Goal: Navigation & Orientation: Find specific page/section

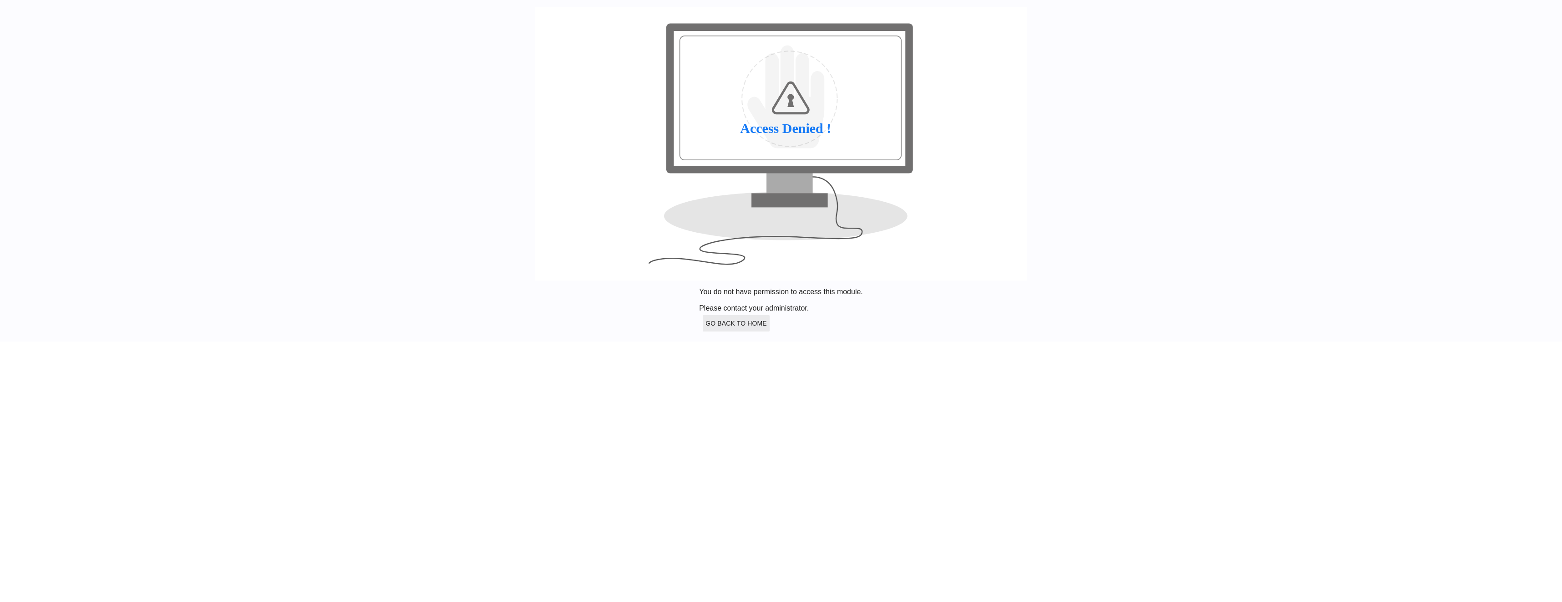
click at [767, 327] on span "Go Back to Home" at bounding box center [735, 323] width 61 height 7
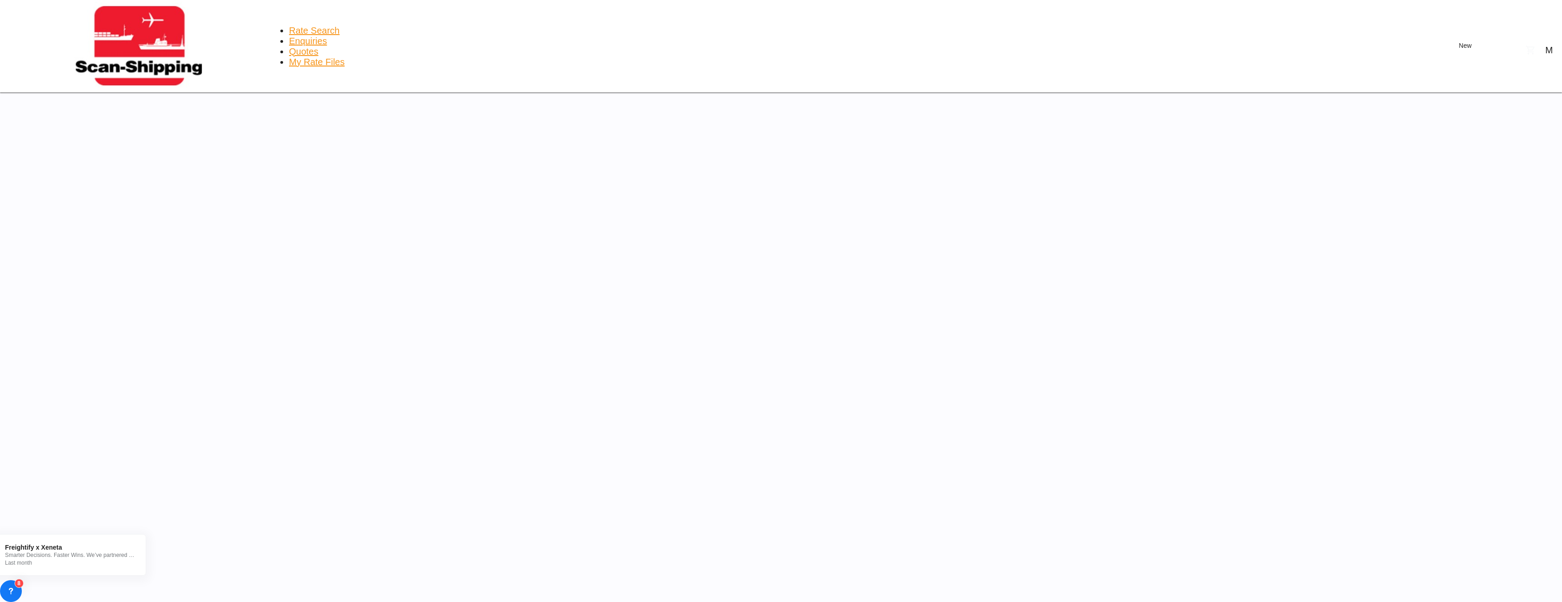
click at [289, 36] on span "Enquiries" at bounding box center [308, 41] width 38 height 10
click at [289, 25] on span "Rate Search" at bounding box center [314, 30] width 51 height 10
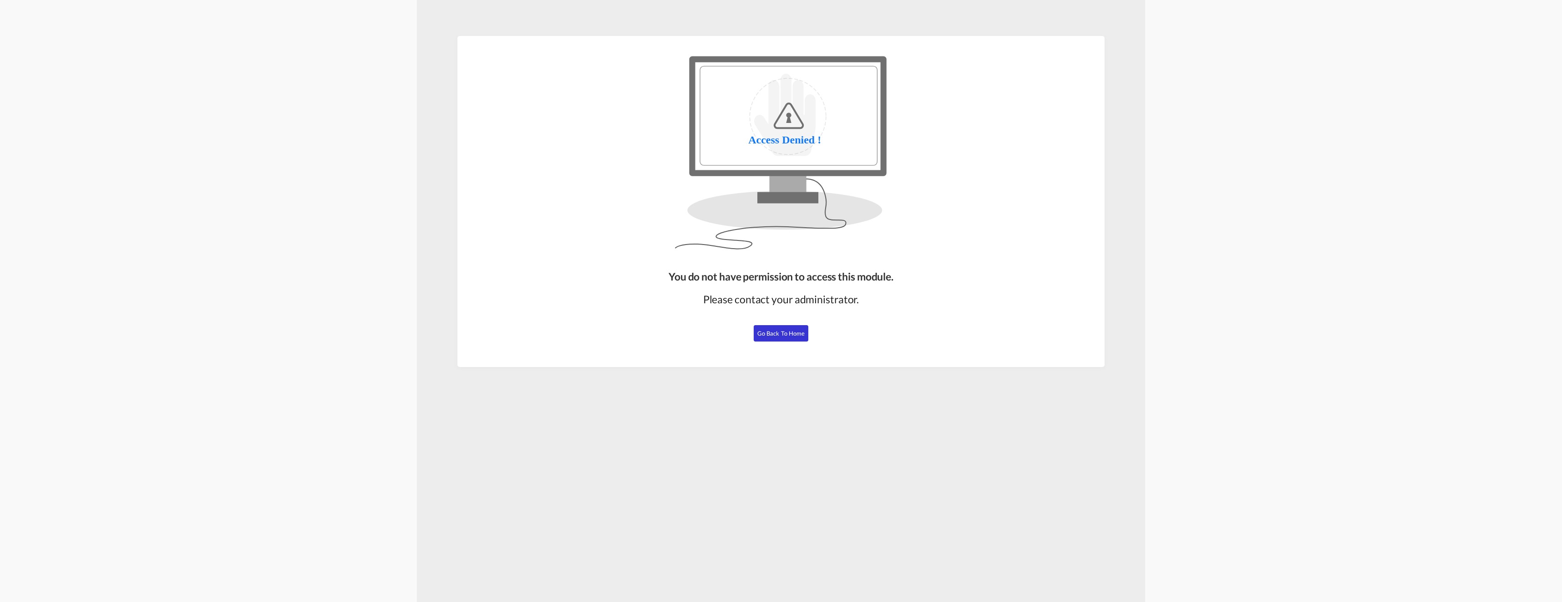
click at [786, 330] on span "Go Back to Home" at bounding box center [781, 333] width 48 height 7
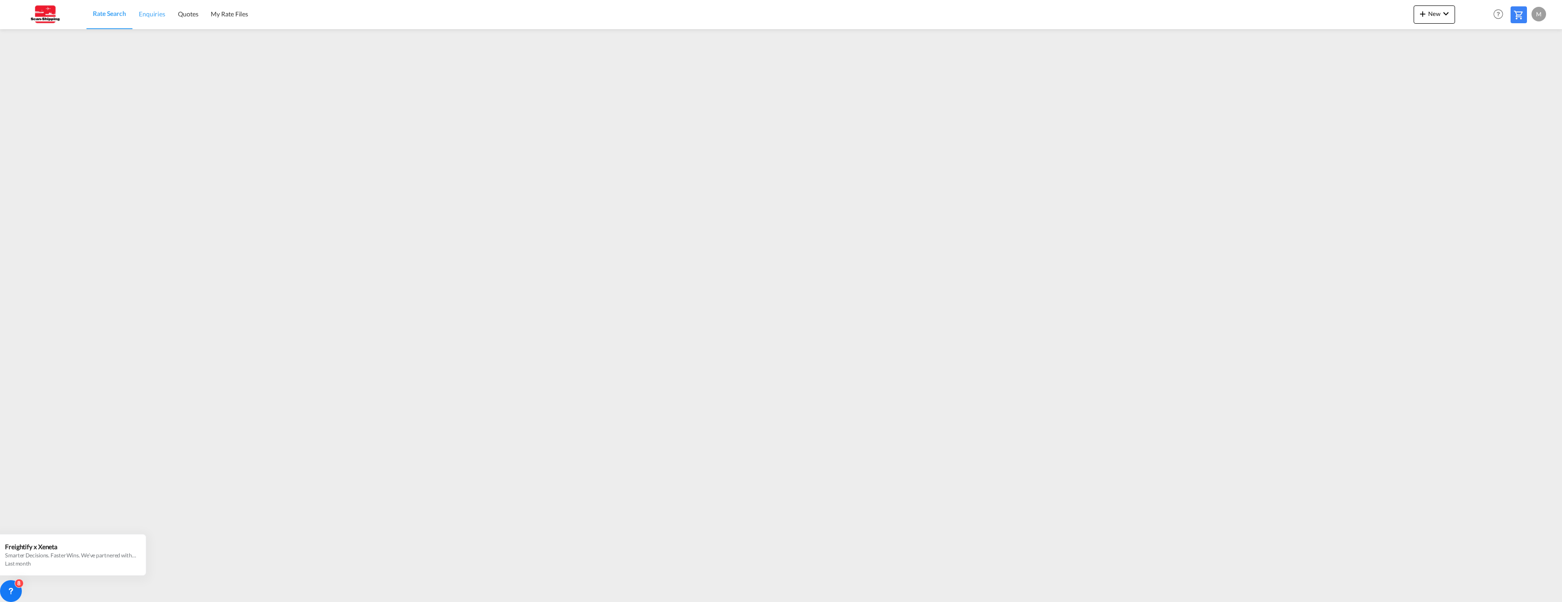
click at [162, 14] on span "Enquiries" at bounding box center [152, 14] width 26 height 8
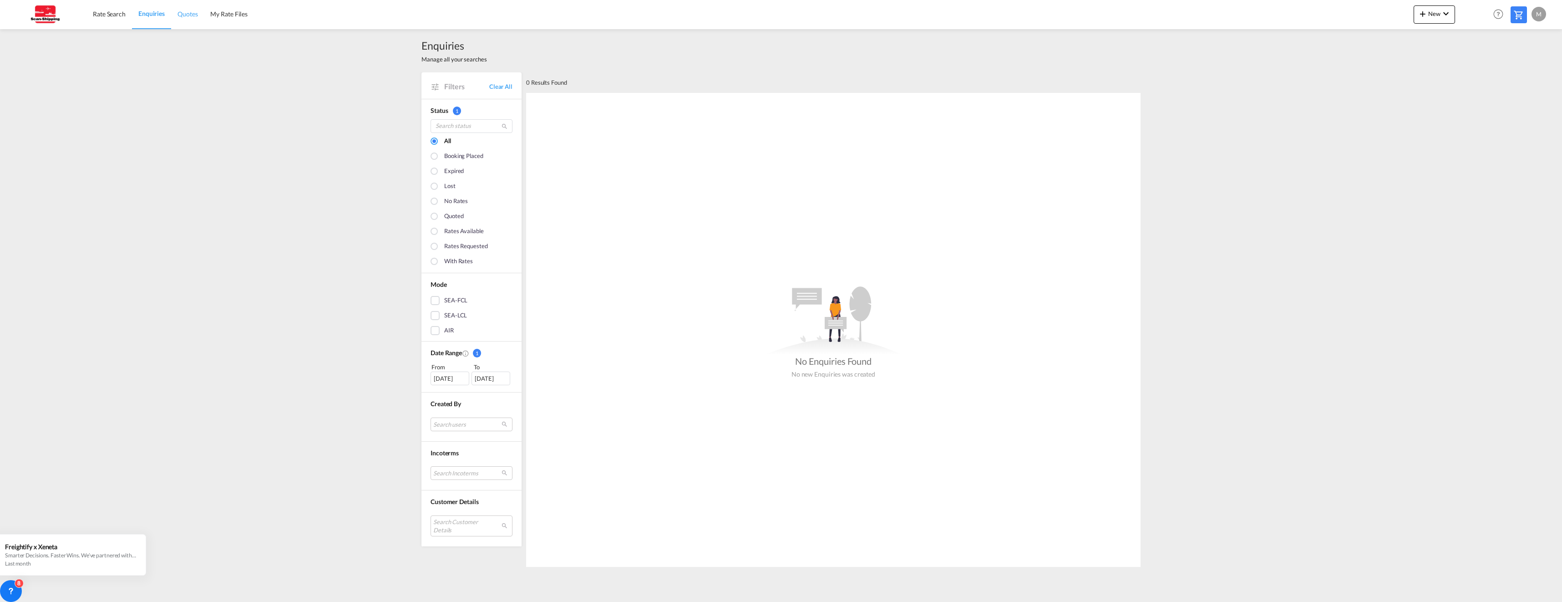
click at [188, 12] on span "Quotes" at bounding box center [188, 14] width 20 height 8
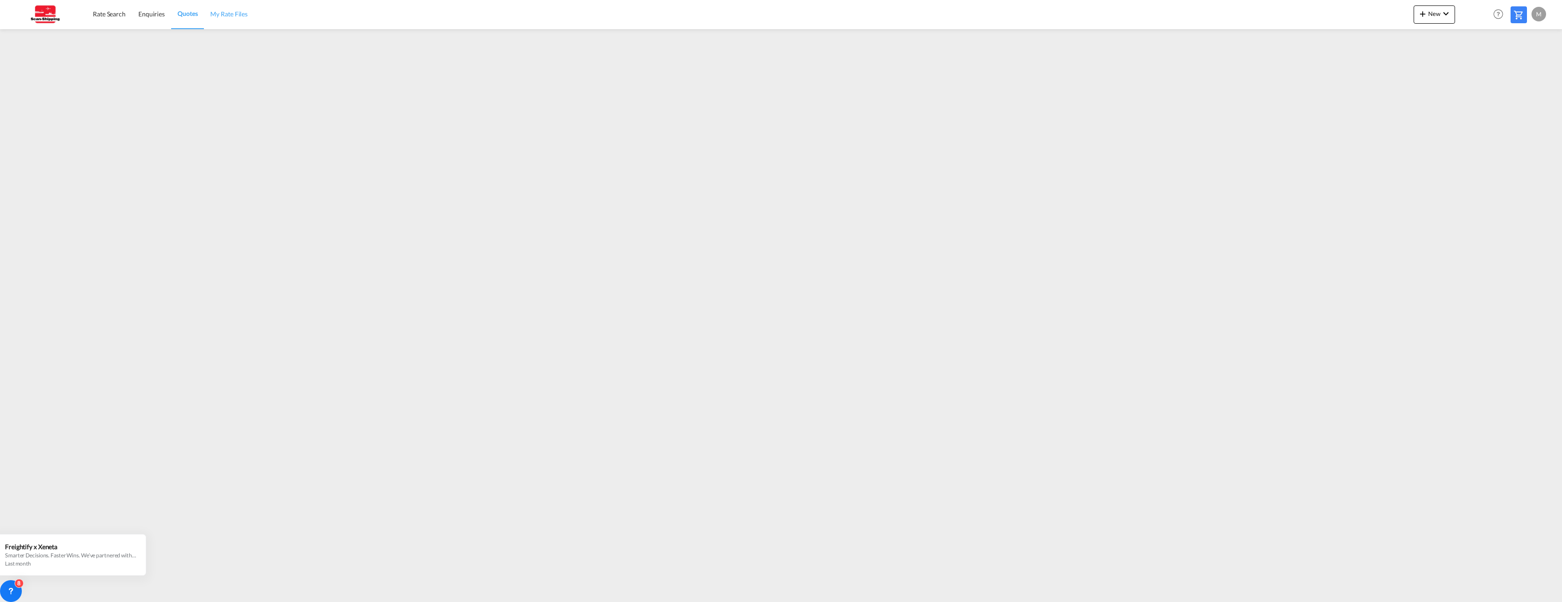
click at [230, 13] on span "My Rate Files" at bounding box center [228, 14] width 37 height 8
click at [1542, 14] on div "M" at bounding box center [1539, 14] width 15 height 15
click at [110, 12] on md-backdrop at bounding box center [781, 301] width 1562 height 602
click at [110, 12] on span "Rate Search" at bounding box center [109, 14] width 33 height 8
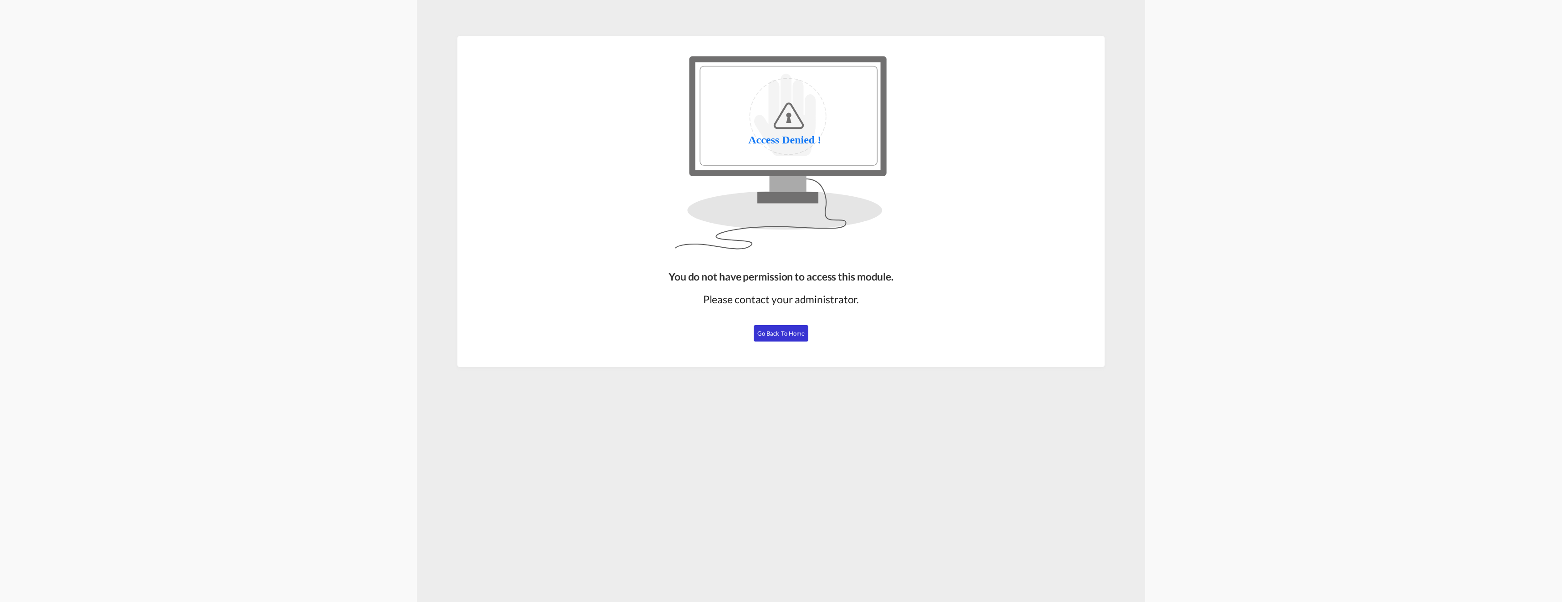
click at [780, 333] on span "Go Back to Home" at bounding box center [781, 333] width 48 height 7
